Goal: Information Seeking & Learning: Learn about a topic

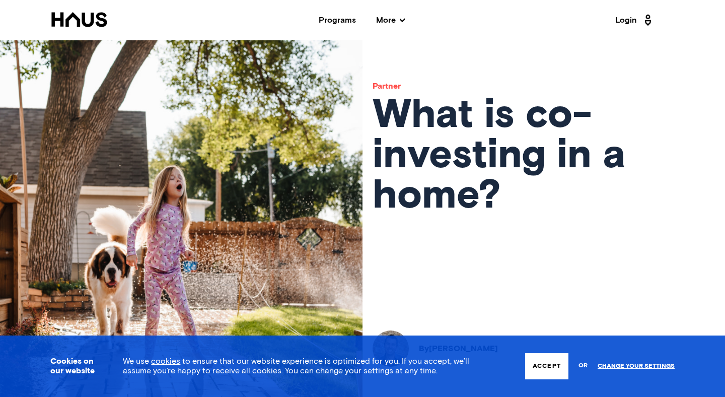
click at [536, 361] on button "Accept" at bounding box center [546, 366] width 43 height 26
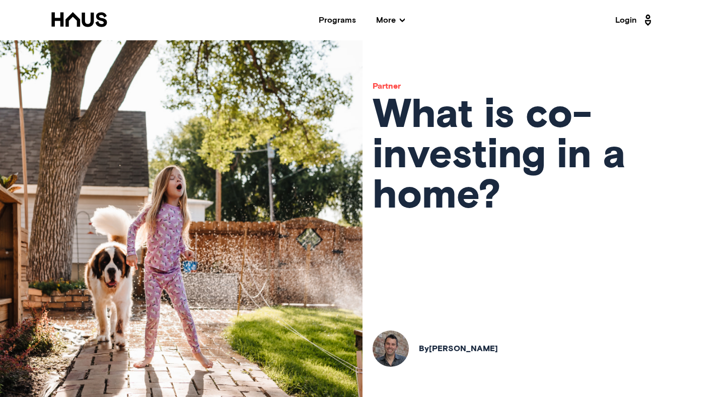
click at [74, 13] on icon at bounding box center [79, 19] width 58 height 15
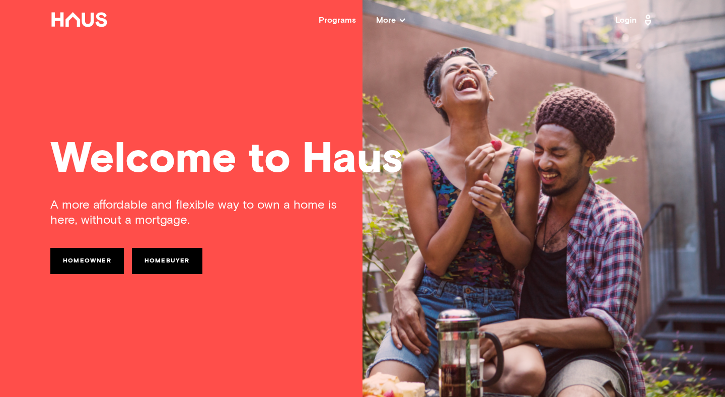
click at [103, 257] on link "Homeowner" at bounding box center [87, 261] width 74 height 26
click at [178, 253] on link "Homebuyer" at bounding box center [167, 261] width 71 height 26
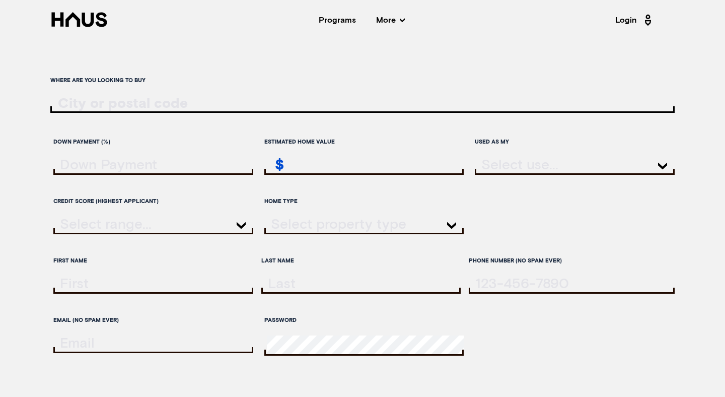
click at [183, 105] on input "ratesLocationInput" at bounding box center [362, 103] width 625 height 15
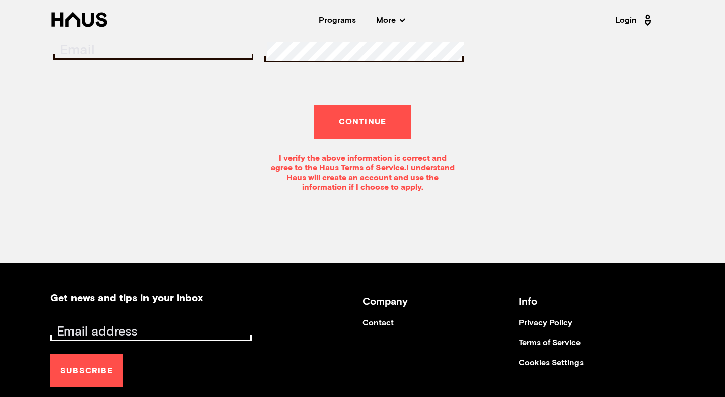
scroll to position [317, 0]
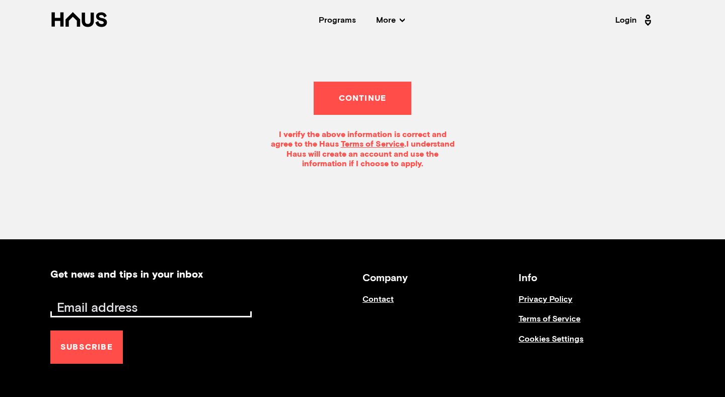
click at [391, 27] on nav "Back Programs More Resources Testimonials FAQ About Us Login" at bounding box center [362, 20] width 725 height 40
click at [391, 22] on span "More" at bounding box center [390, 20] width 29 height 8
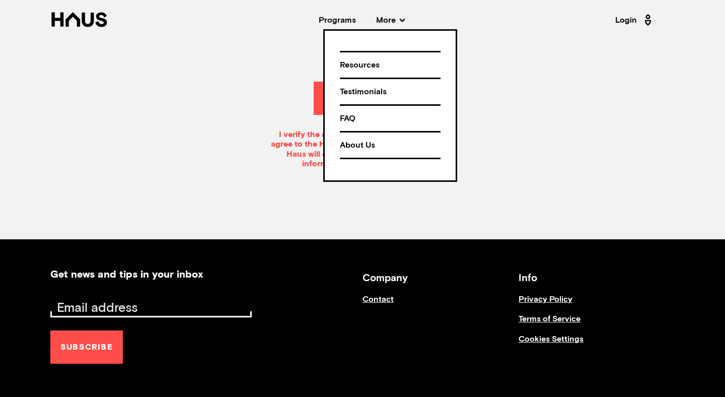
click at [375, 64] on div "Resources" at bounding box center [390, 65] width 101 height 18
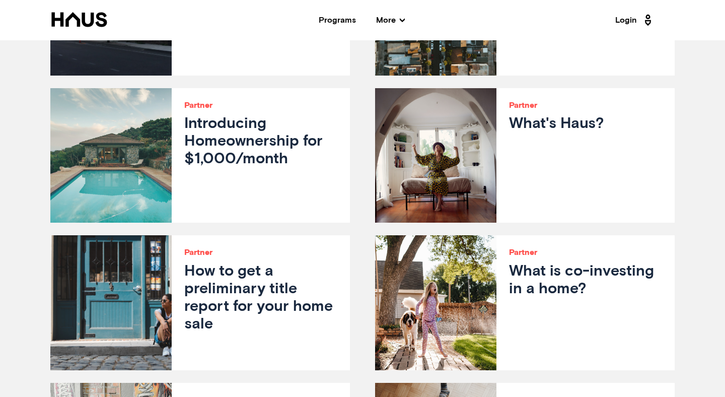
scroll to position [742, 0]
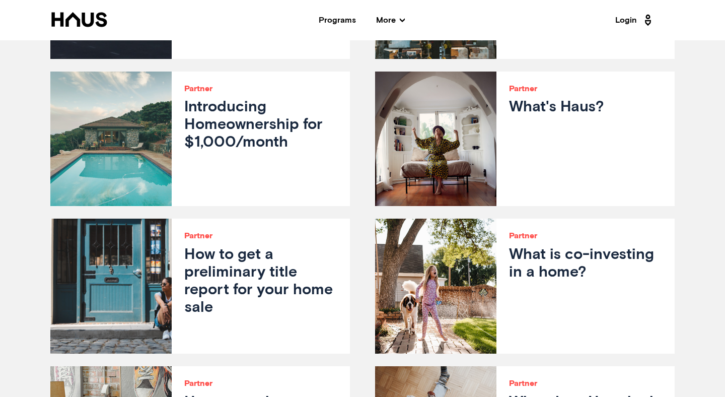
click at [246, 131] on h3 "Introducing Homeownership for $1,000/month" at bounding box center [260, 125] width 153 height 53
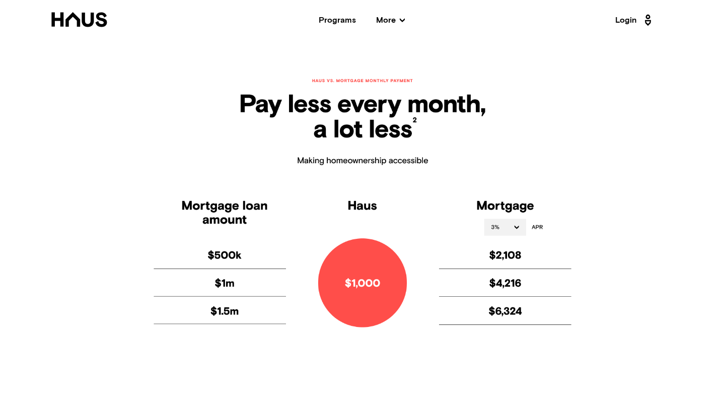
scroll to position [447, 0]
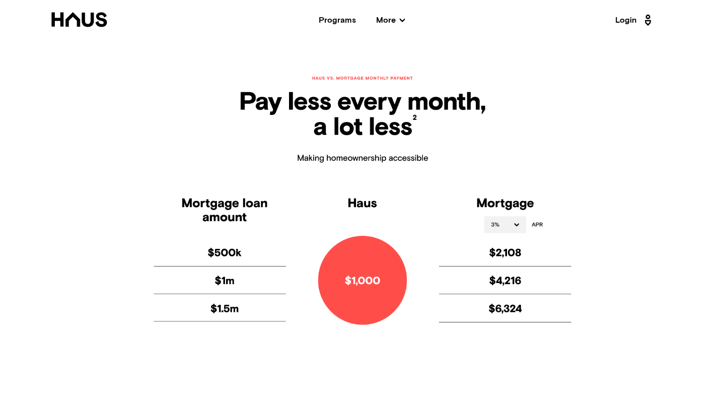
click at [237, 250] on img at bounding box center [363, 212] width 504 height 357
click at [516, 224] on img at bounding box center [363, 212] width 504 height 357
click at [516, 225] on img at bounding box center [363, 212] width 504 height 357
click at [533, 202] on img at bounding box center [363, 212] width 504 height 357
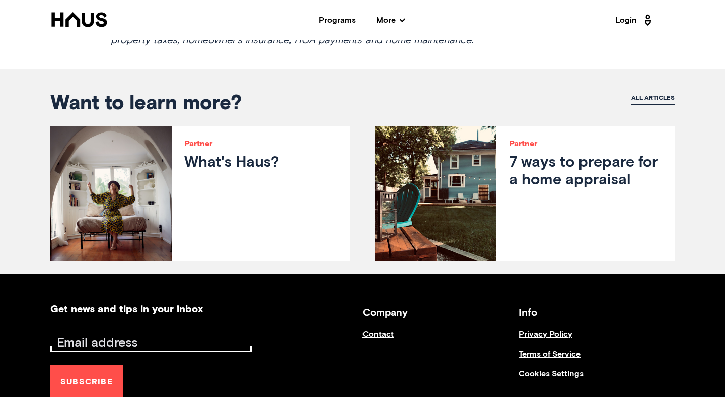
scroll to position [1131, 0]
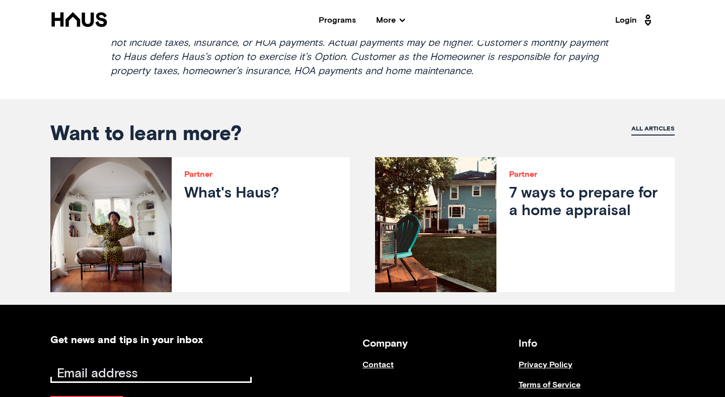
click at [246, 195] on h3 "What's Haus?" at bounding box center [260, 194] width 153 height 18
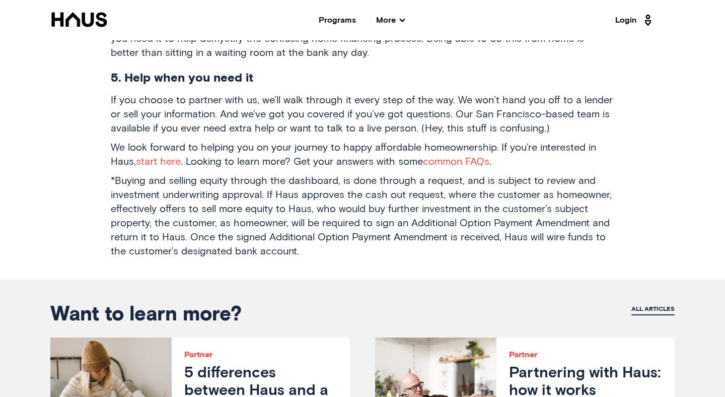
scroll to position [952, 0]
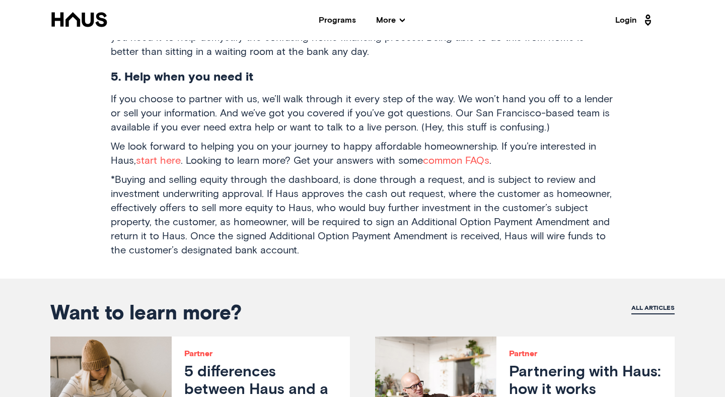
click at [458, 156] on link "common FAQs" at bounding box center [456, 161] width 66 height 10
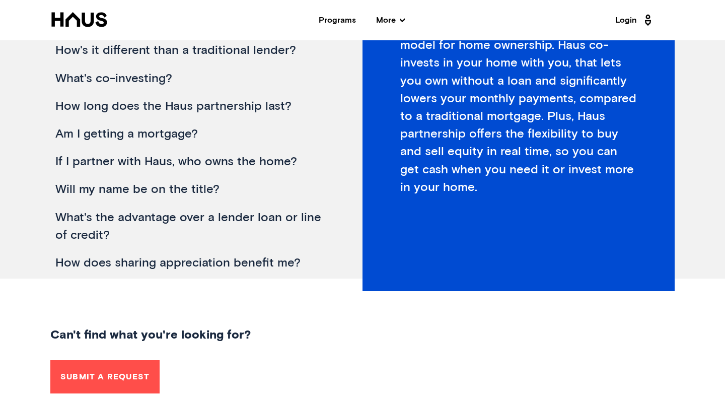
scroll to position [248, 0]
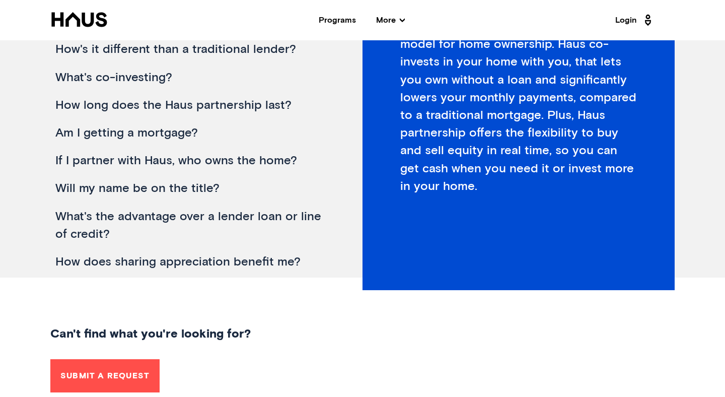
click at [261, 257] on div "How does sharing appreciation benefit me?" at bounding box center [190, 262] width 281 height 28
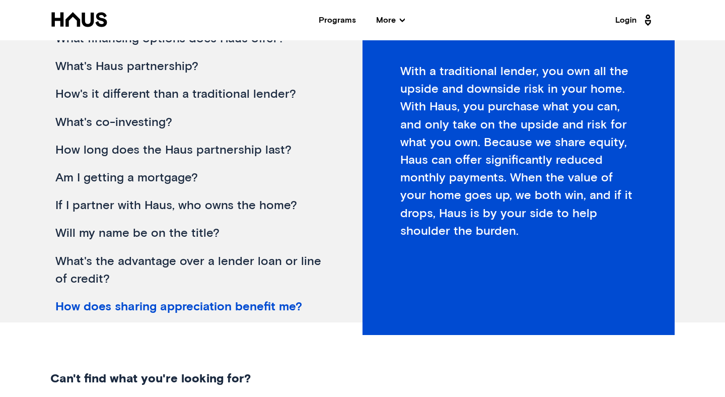
scroll to position [186, 0]
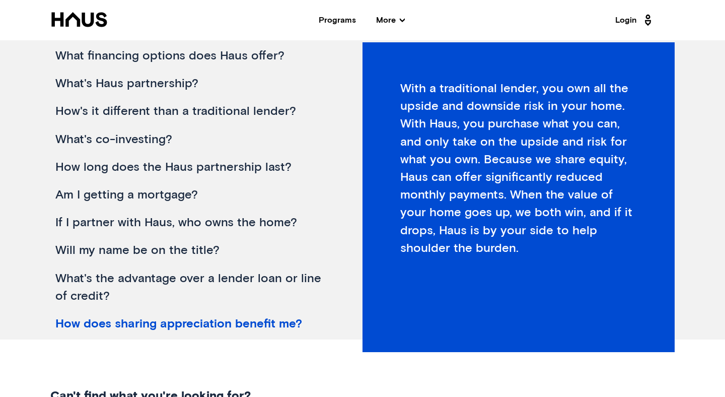
click at [199, 279] on div "What's the advantage over a lender loan or line of credit?" at bounding box center [190, 287] width 281 height 45
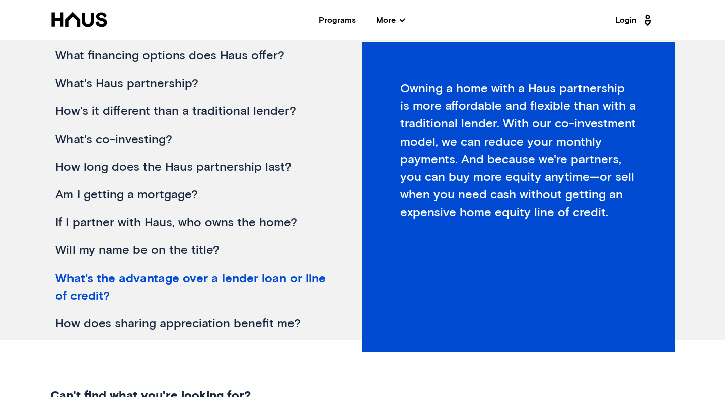
click at [140, 249] on div "Will my name be on the title?" at bounding box center [190, 251] width 281 height 28
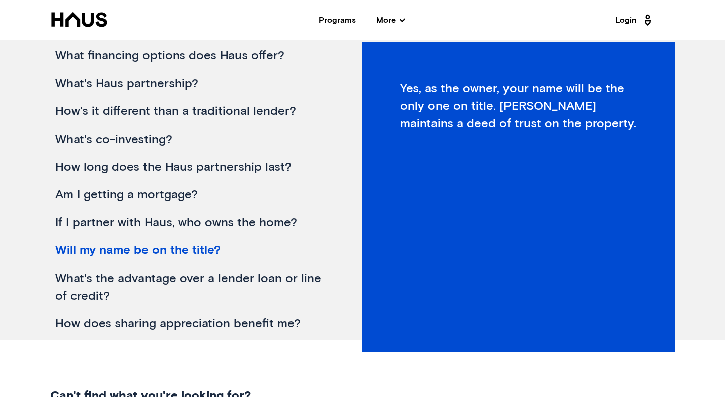
click at [140, 275] on div "What's the advantage over a lender loan or line of credit?" at bounding box center [190, 287] width 281 height 45
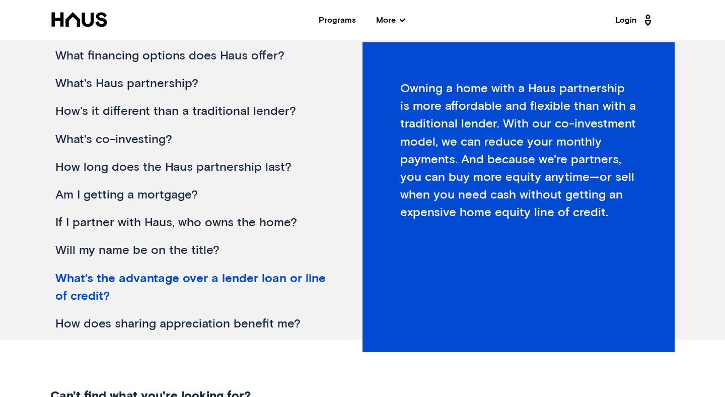
click at [147, 250] on div "Will my name be on the title?" at bounding box center [190, 251] width 281 height 28
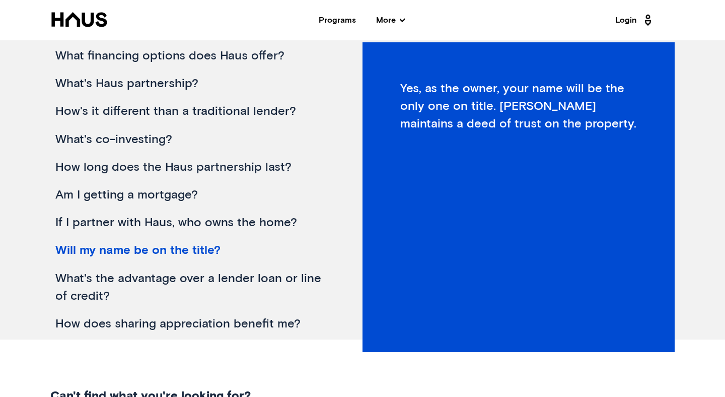
click at [146, 223] on div "If I partner with Haus, who owns the home?" at bounding box center [190, 223] width 281 height 28
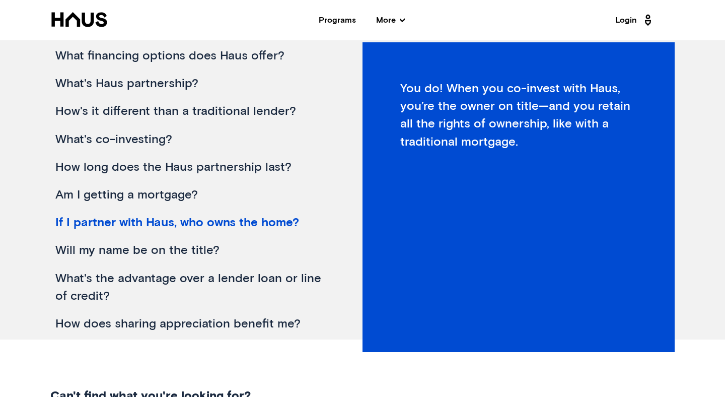
click at [128, 195] on div "Am I getting a mortgage?" at bounding box center [190, 195] width 281 height 28
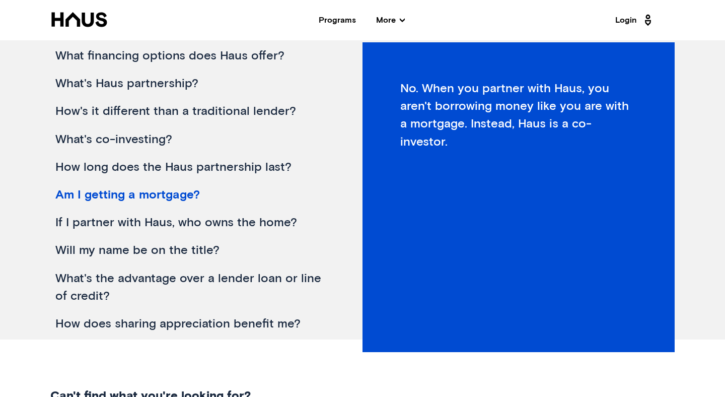
click at [155, 164] on div "How long does the Haus partnership last?" at bounding box center [190, 168] width 281 height 28
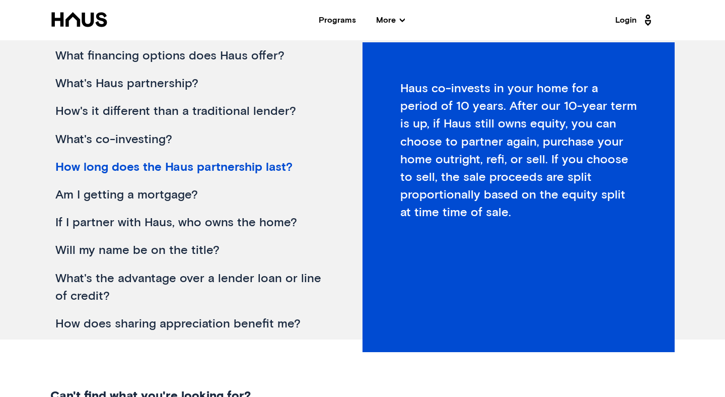
click at [142, 134] on div "What's co-investing?" at bounding box center [190, 140] width 281 height 28
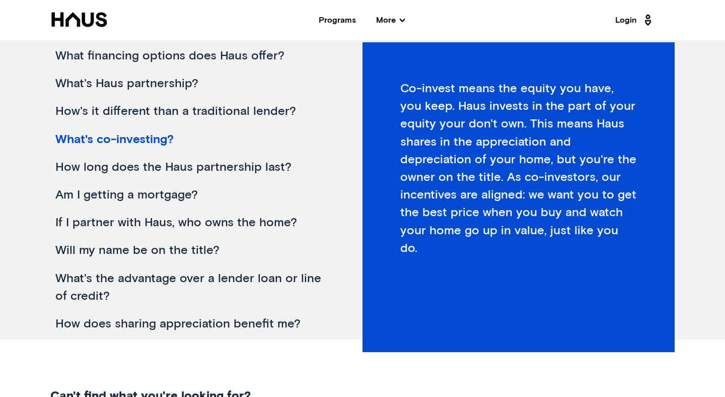
click at [131, 110] on div "How's it different than a traditional lender?" at bounding box center [190, 112] width 281 height 28
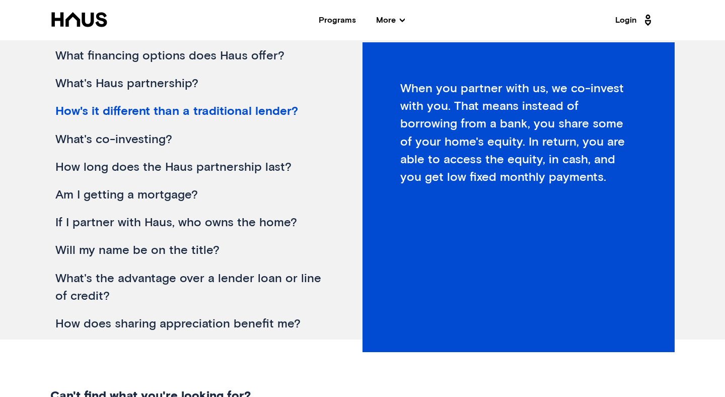
click at [123, 76] on div "What's Haus partnership?" at bounding box center [190, 84] width 281 height 28
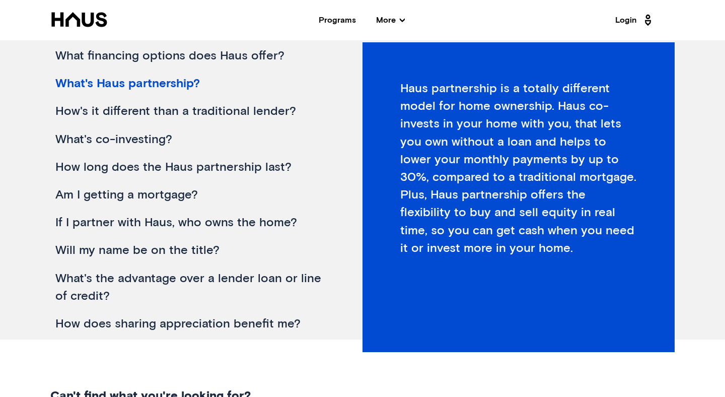
click at [123, 112] on div "How's it different than a traditional lender?" at bounding box center [190, 112] width 281 height 28
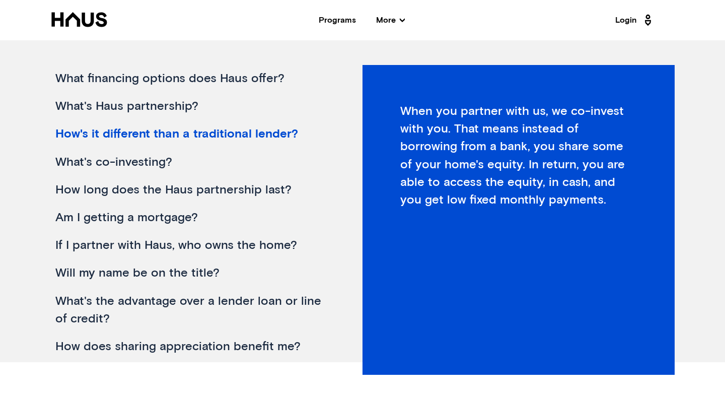
scroll to position [162, 0]
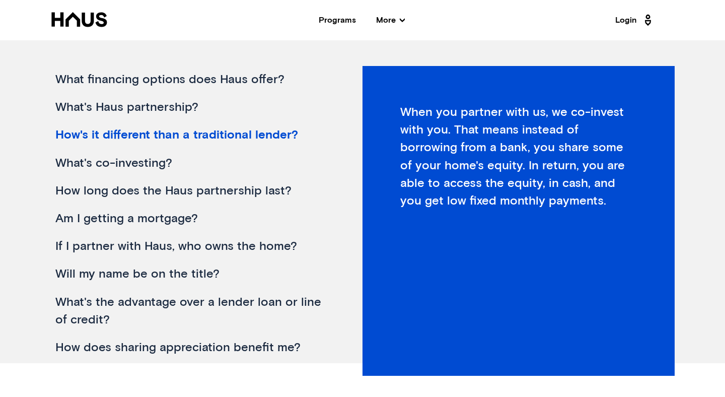
click at [137, 111] on div "What's Haus partnership?" at bounding box center [190, 108] width 281 height 28
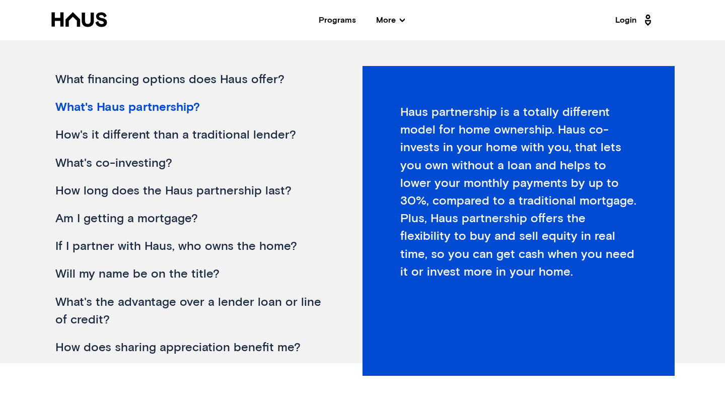
click at [133, 77] on div "What financing options does Haus offer?" at bounding box center [190, 80] width 281 height 28
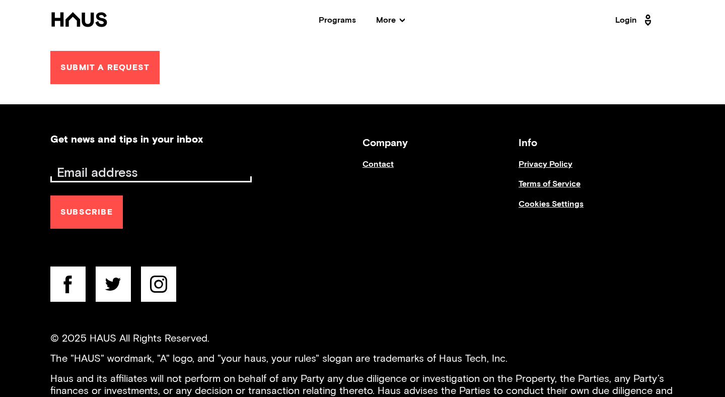
scroll to position [546, 0]
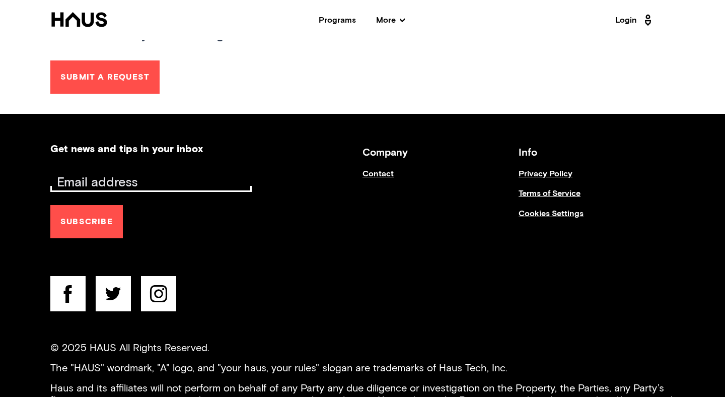
click at [385, 18] on span "More" at bounding box center [390, 20] width 29 height 8
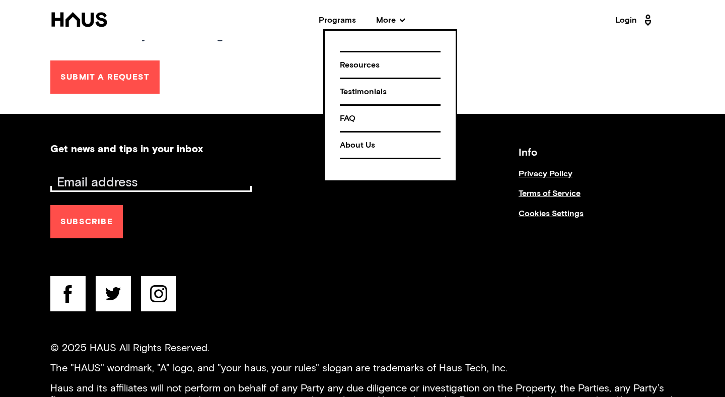
click at [361, 89] on div "Testimonials" at bounding box center [390, 92] width 101 height 18
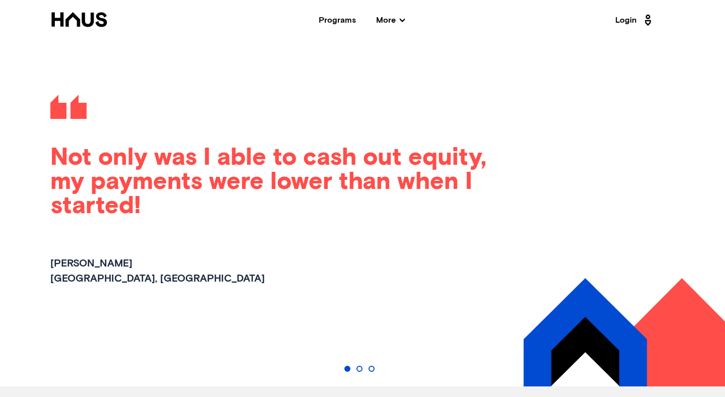
scroll to position [1119, 0]
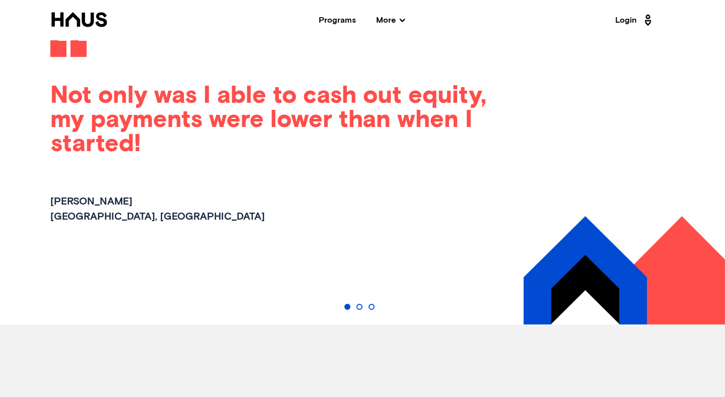
click at [360, 308] on button "Go to slide 2" at bounding box center [360, 307] width 6 height 6
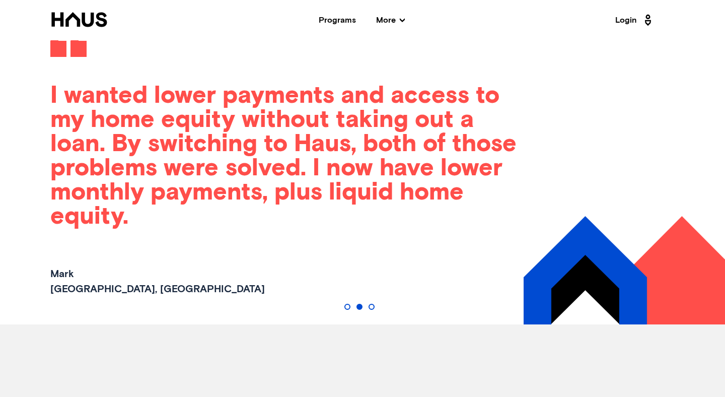
click at [379, 301] on div at bounding box center [363, 306] width 36 height 18
click at [370, 307] on button "Go to slide 3" at bounding box center [372, 307] width 6 height 6
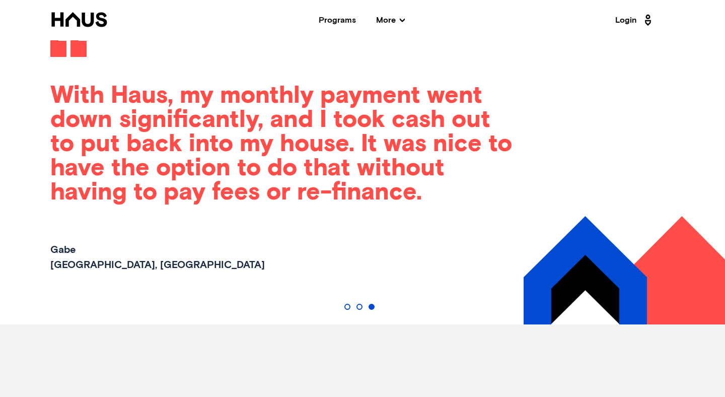
click at [382, 19] on span "More" at bounding box center [390, 20] width 29 height 8
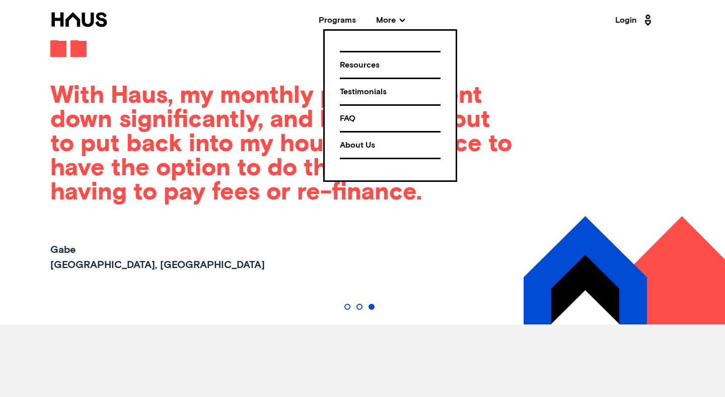
click at [363, 141] on div "About Us" at bounding box center [390, 145] width 101 height 18
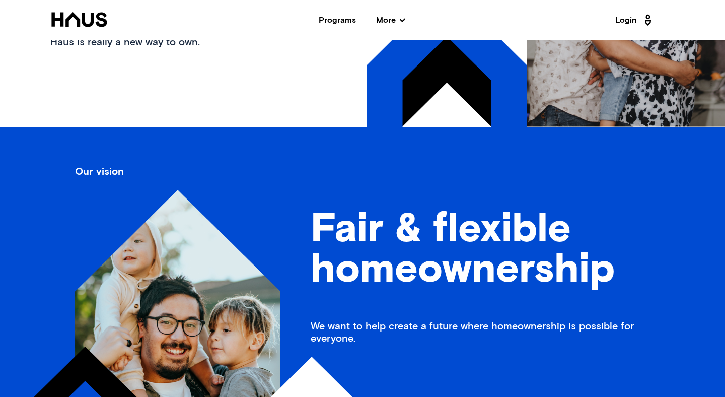
scroll to position [214, 0]
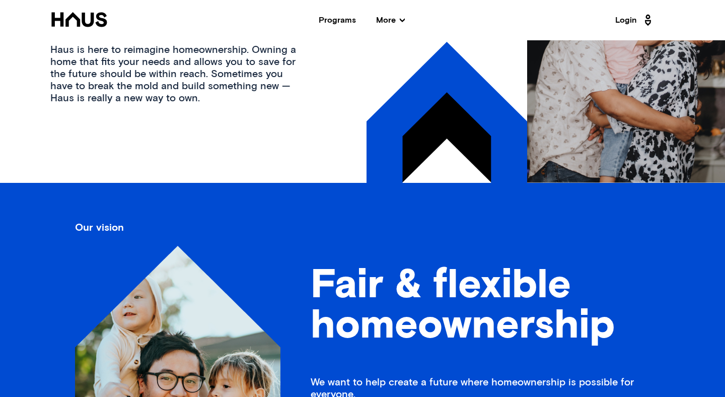
click at [387, 16] on span "More" at bounding box center [390, 20] width 29 height 8
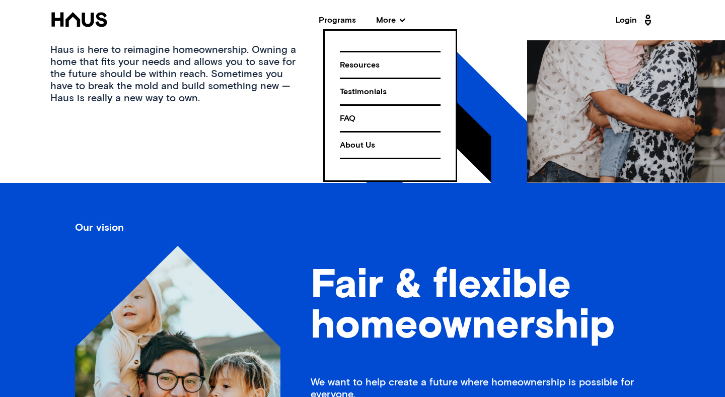
click at [347, 142] on div "About Us" at bounding box center [390, 145] width 101 height 18
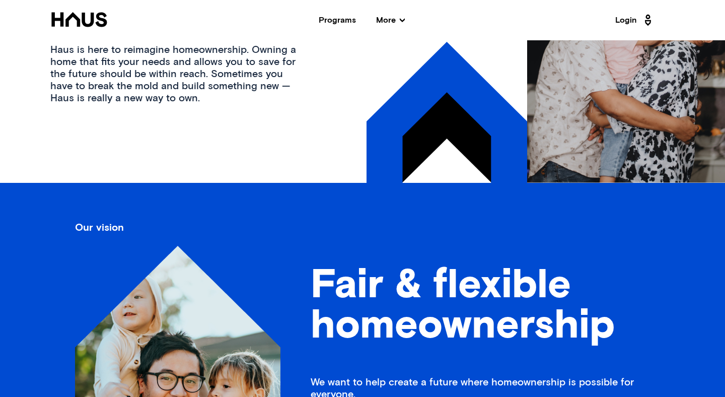
click at [328, 16] on div "Programs" at bounding box center [337, 20] width 37 height 8
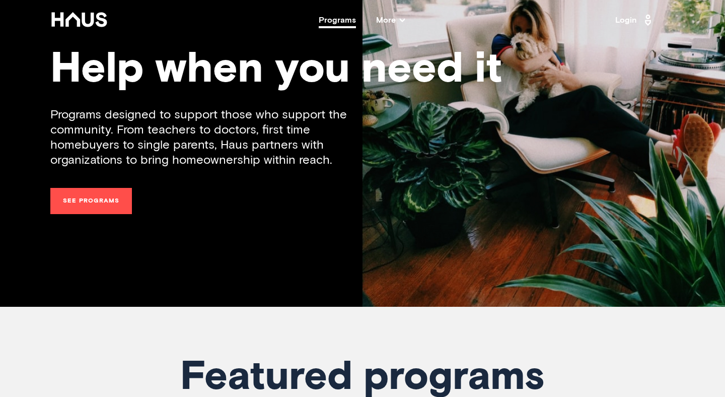
scroll to position [243, 0]
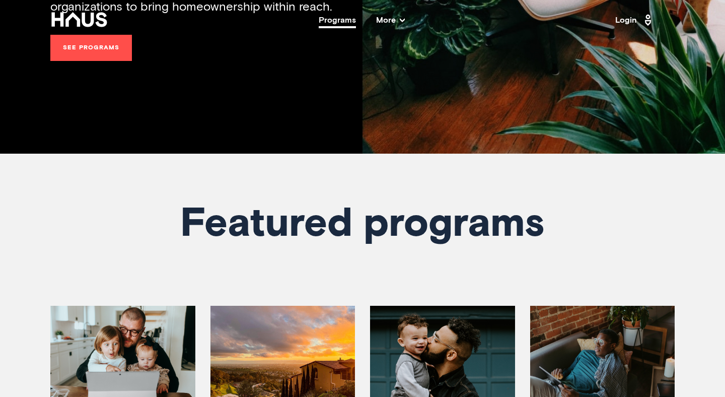
click at [111, 56] on link "See programs" at bounding box center [91, 48] width 82 height 26
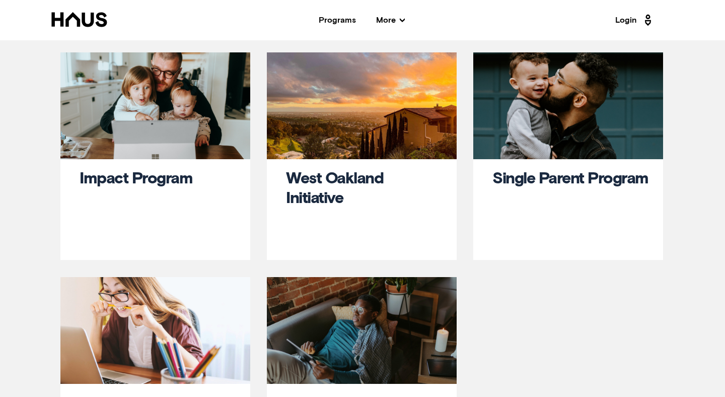
click at [157, 168] on div "Impact Program" at bounding box center [155, 213] width 190 height 108
click at [153, 178] on link "Impact Program" at bounding box center [136, 179] width 113 height 16
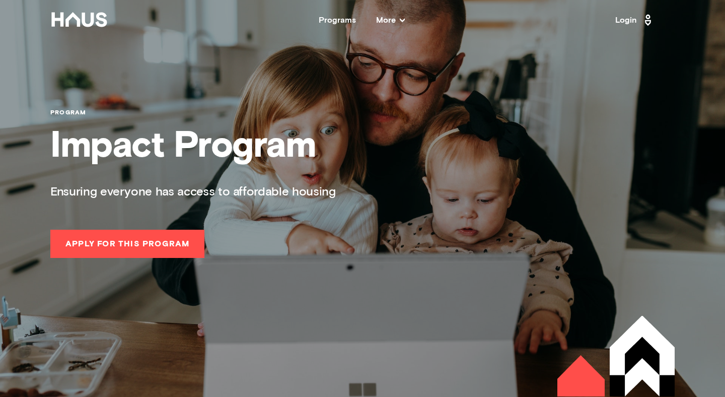
click at [82, 15] on icon at bounding box center [78, 19] width 55 height 15
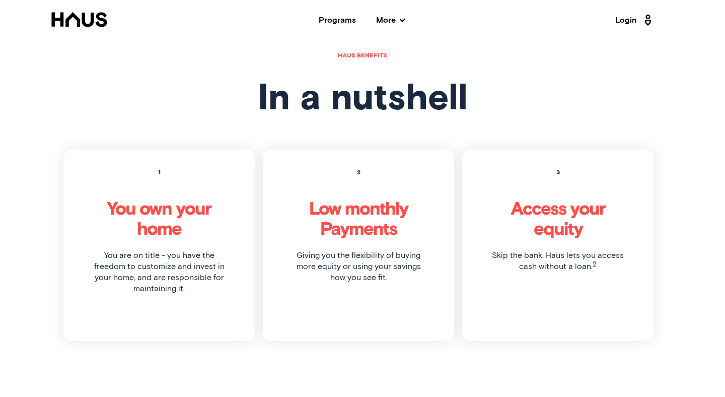
scroll to position [2704, 0]
